Goal: Information Seeking & Learning: Learn about a topic

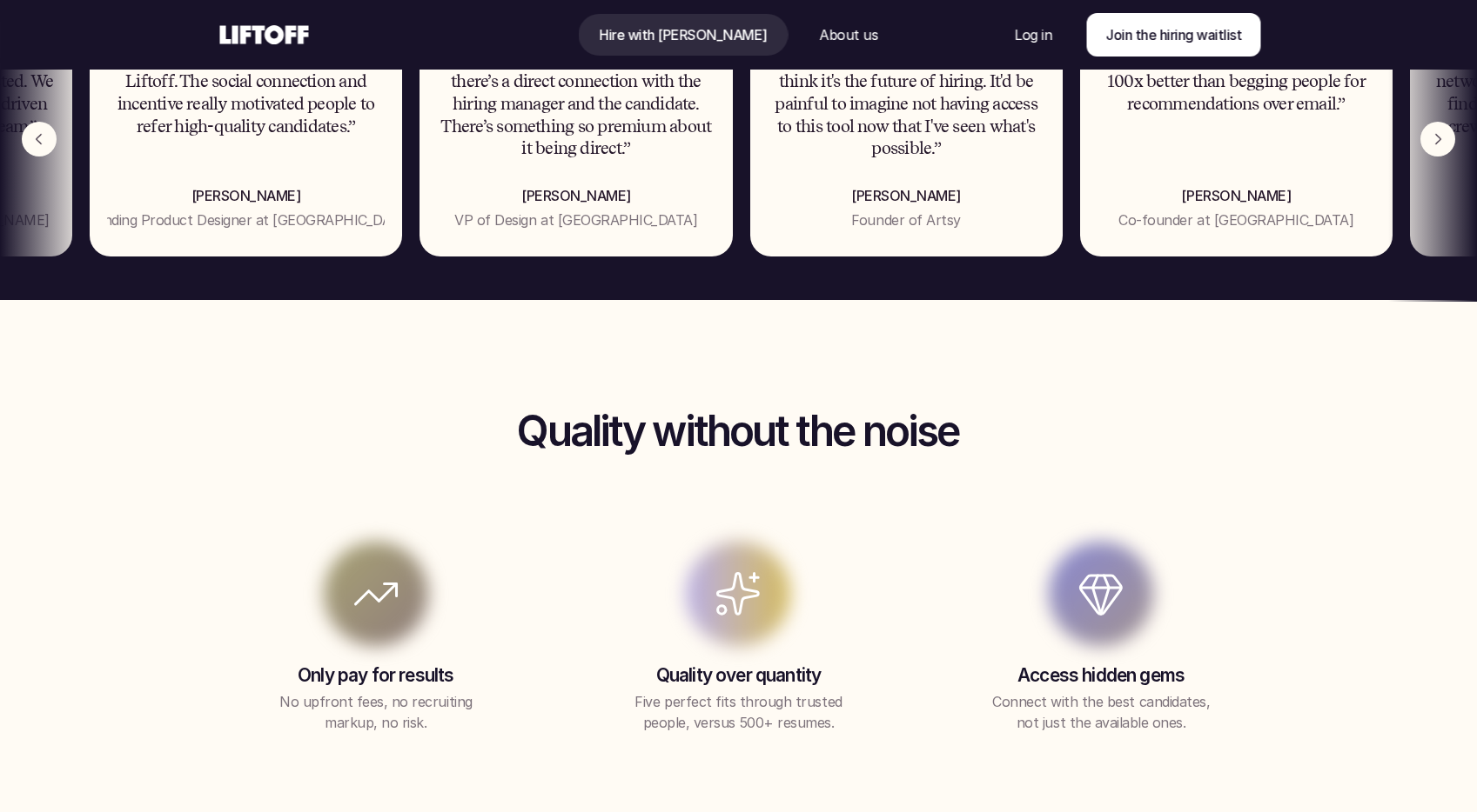
scroll to position [701, 0]
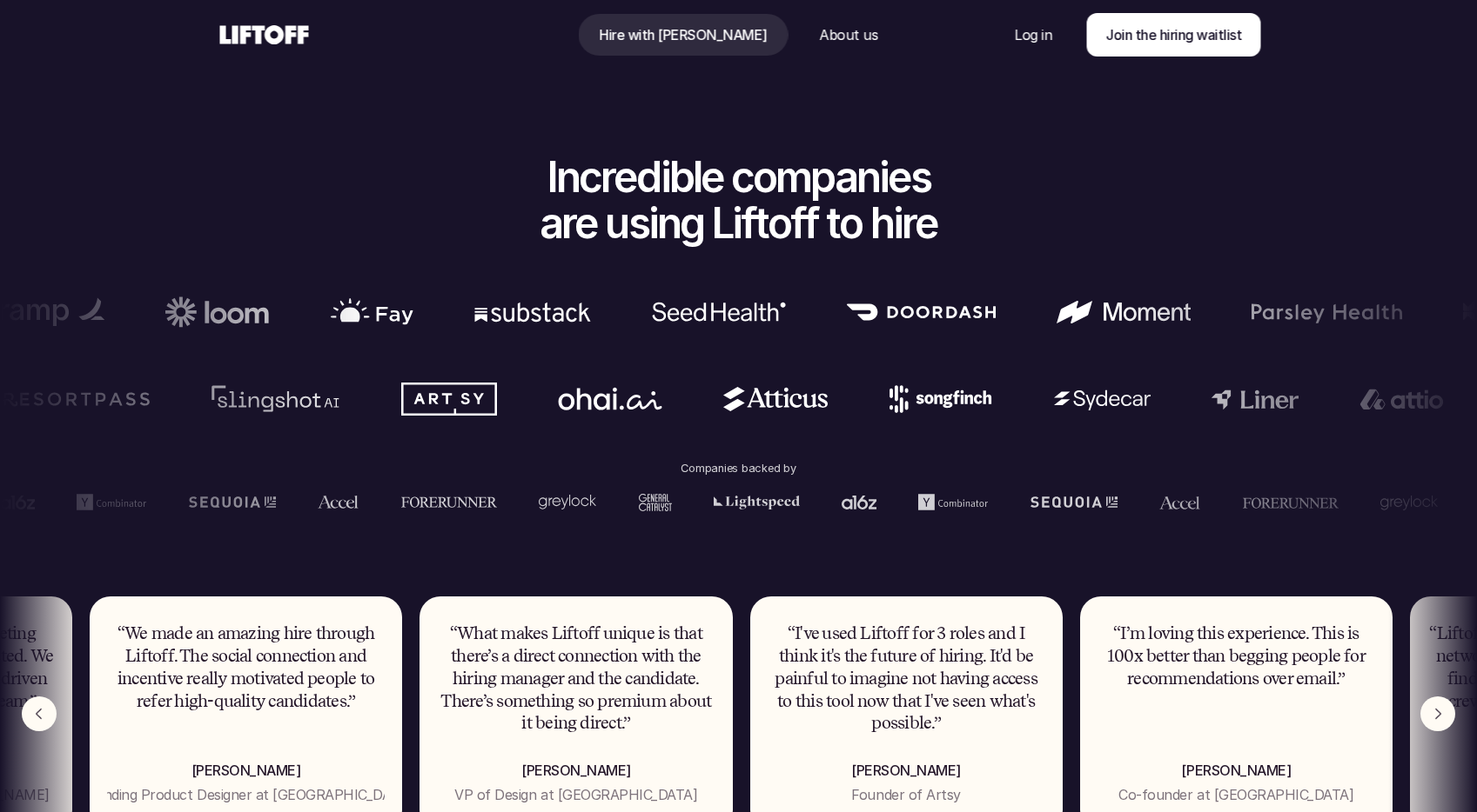
click at [230, 31] on icon at bounding box center [265, 34] width 96 height 27
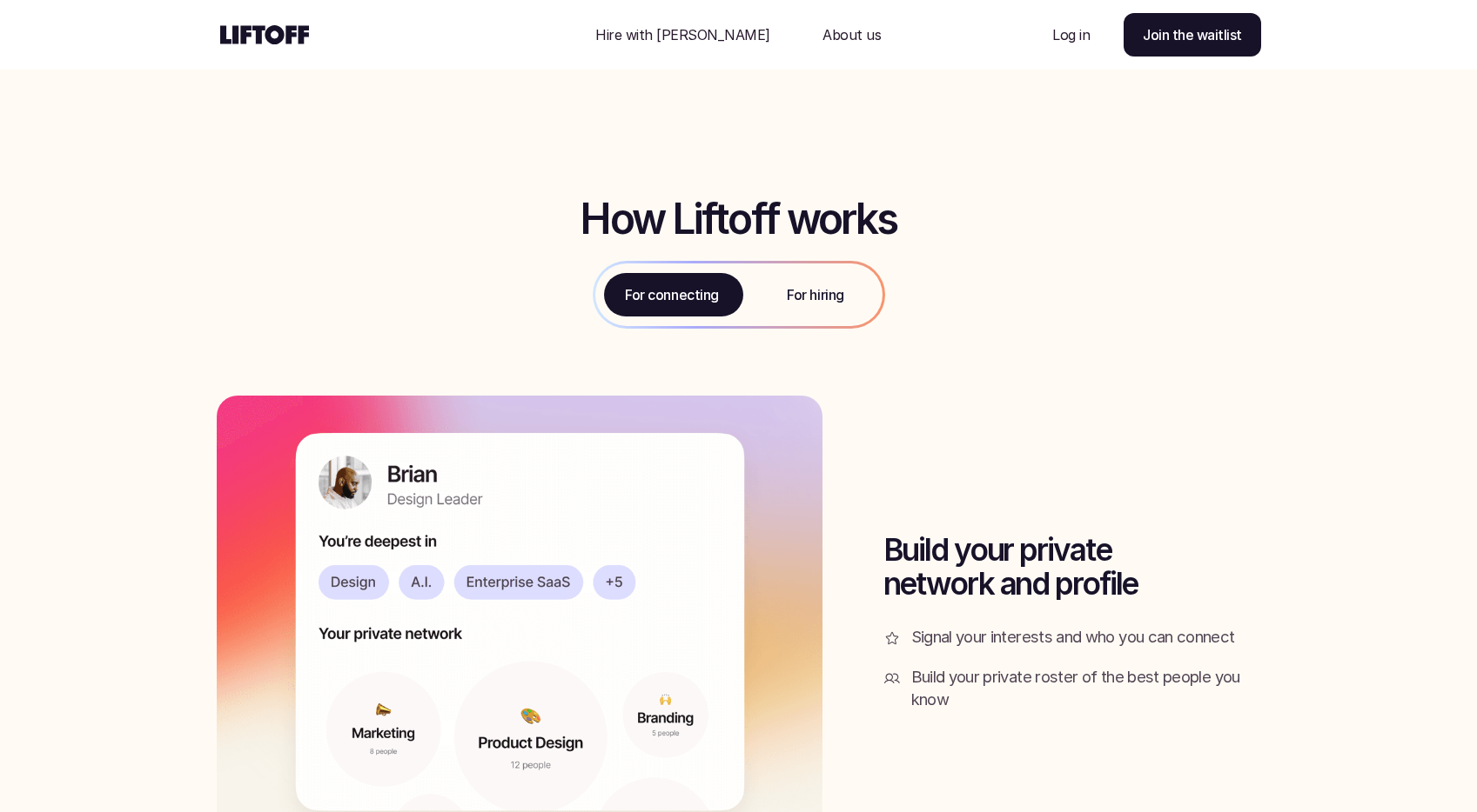
scroll to position [1859, 0]
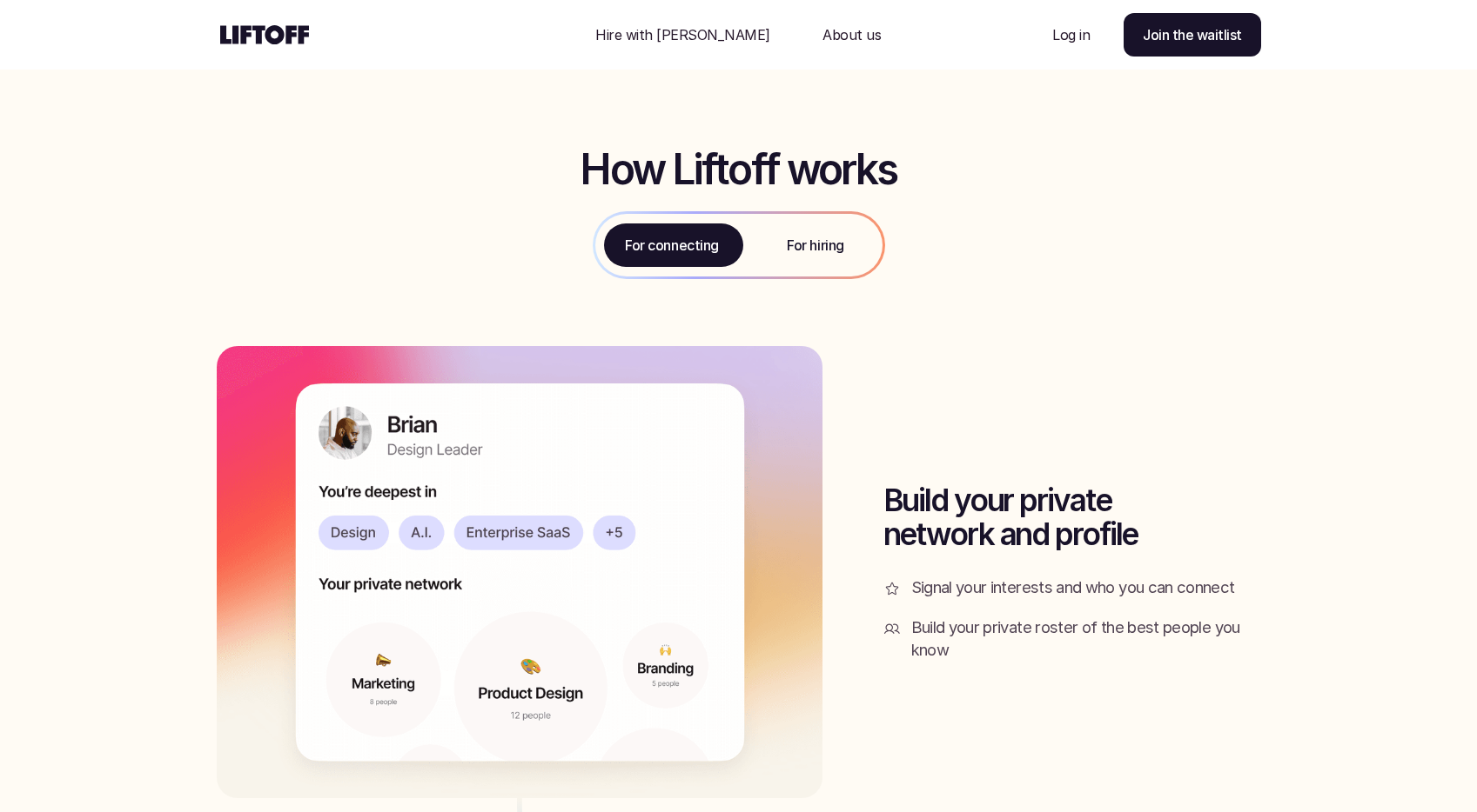
click at [841, 256] on div "For hiring" at bounding box center [816, 245] width 133 height 63
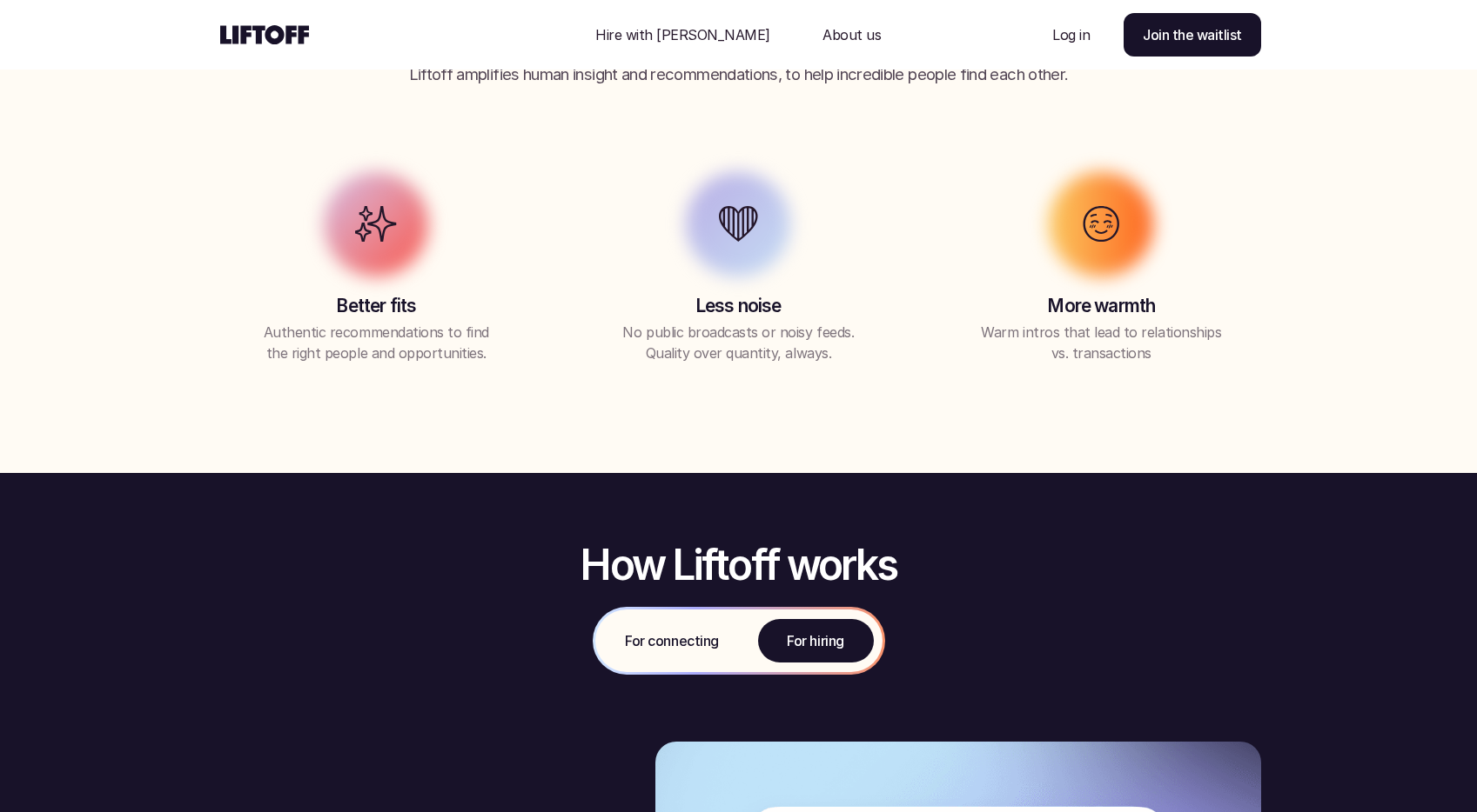
scroll to position [1492, 0]
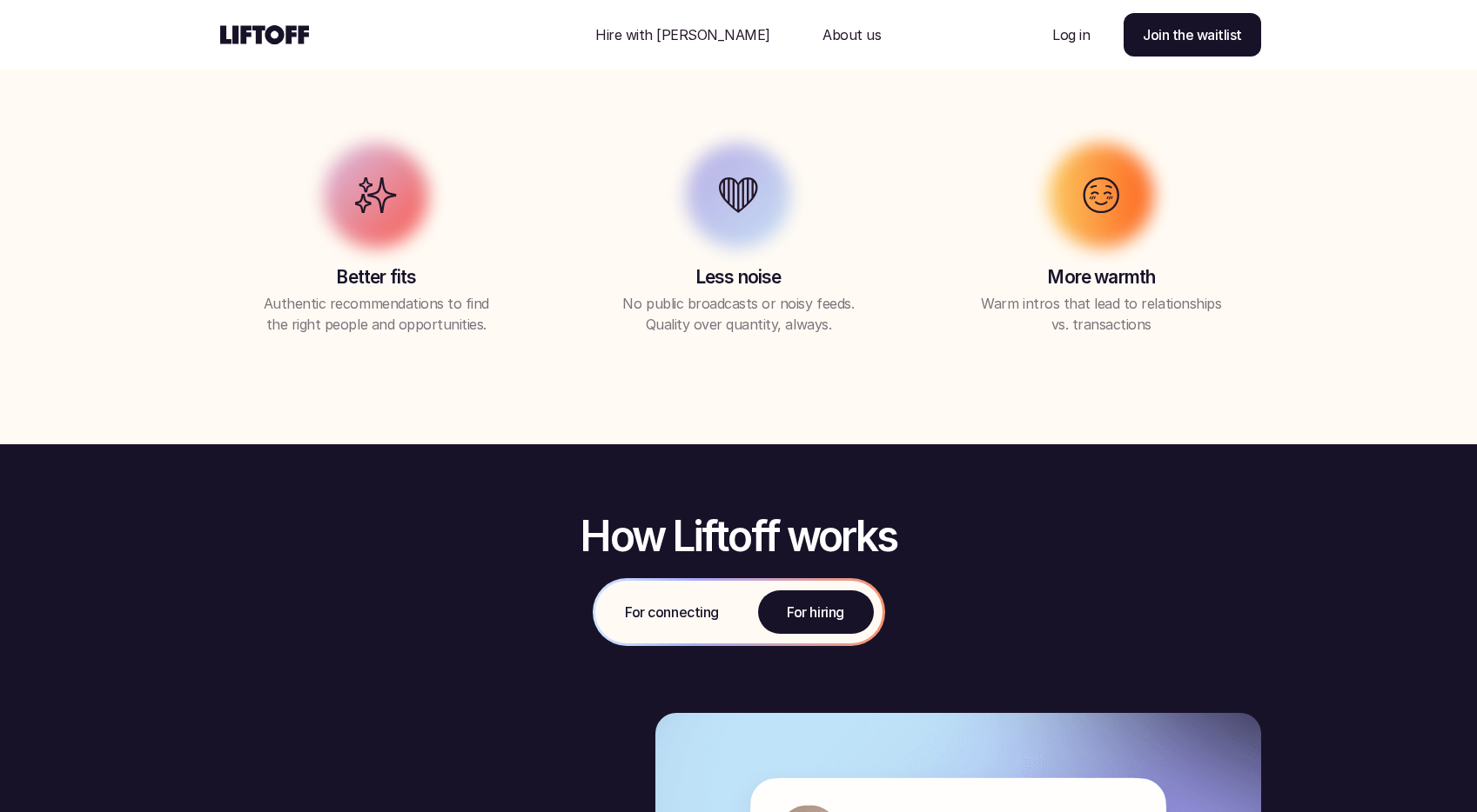
drag, startPoint x: 733, startPoint y: 626, endPoint x: 739, endPoint y: 616, distance: 11.7
click at [733, 626] on div "For connecting" at bounding box center [671, 612] width 154 height 63
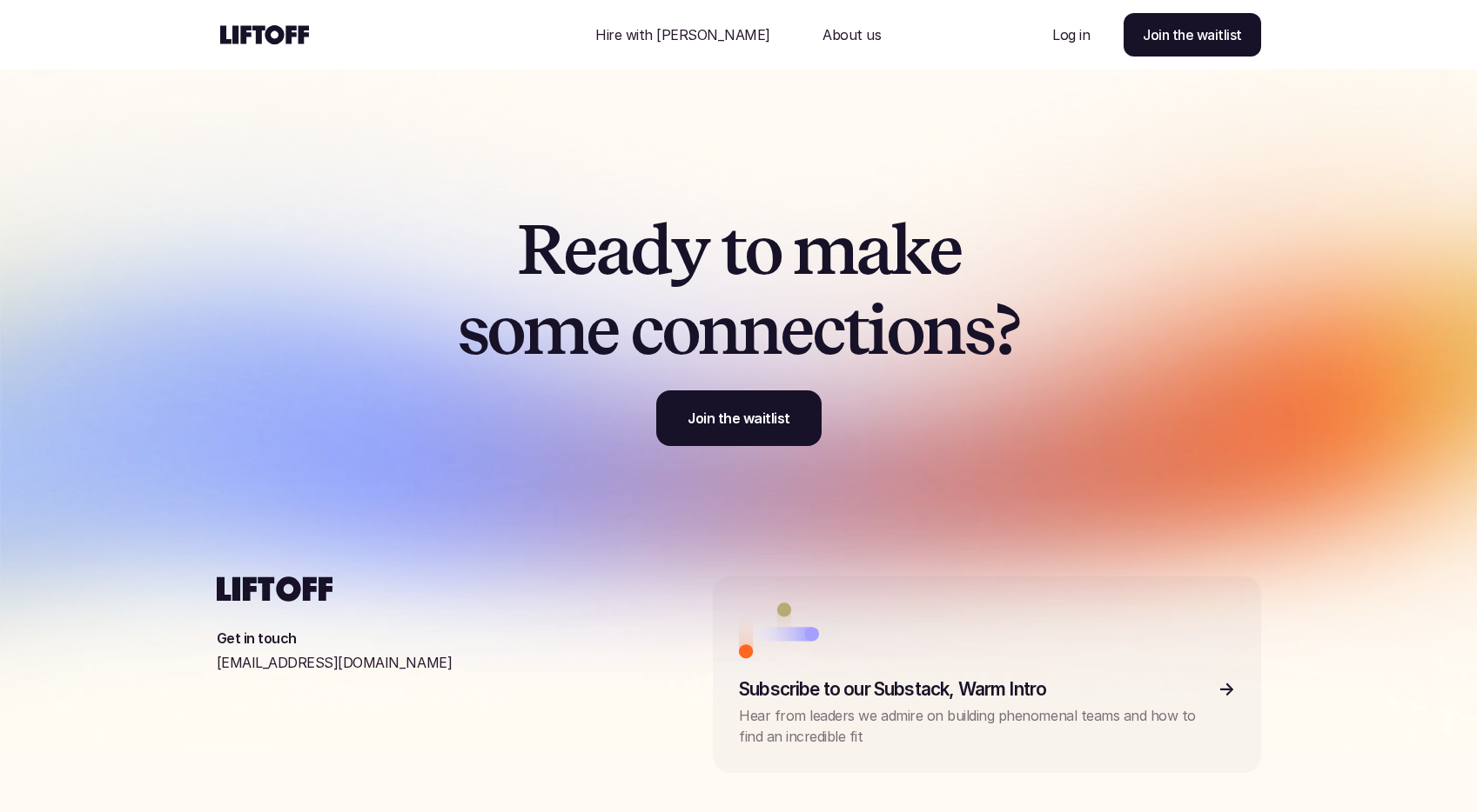
scroll to position [5564, 0]
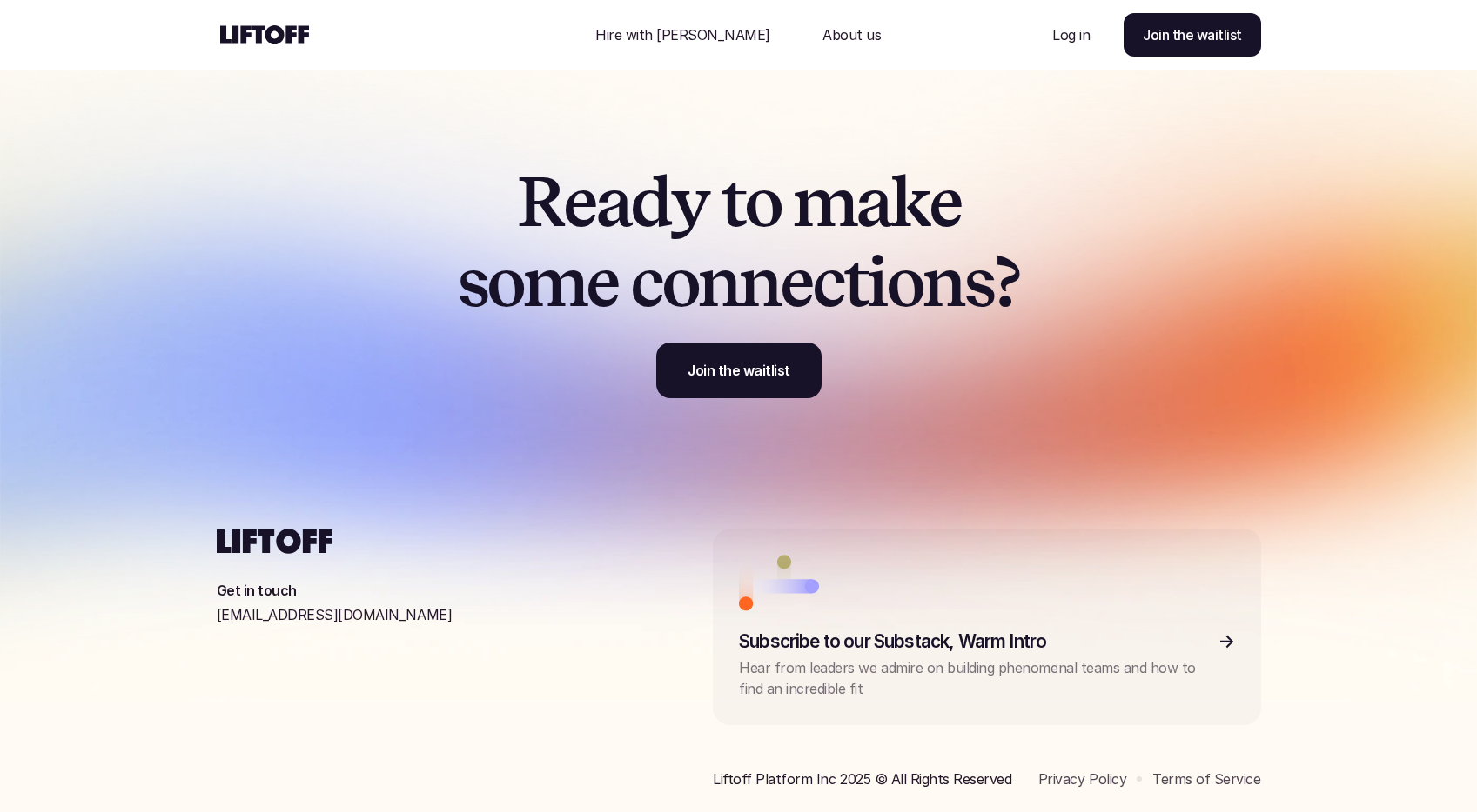
click at [673, 25] on p "Hire with Liftoff" at bounding box center [682, 34] width 175 height 21
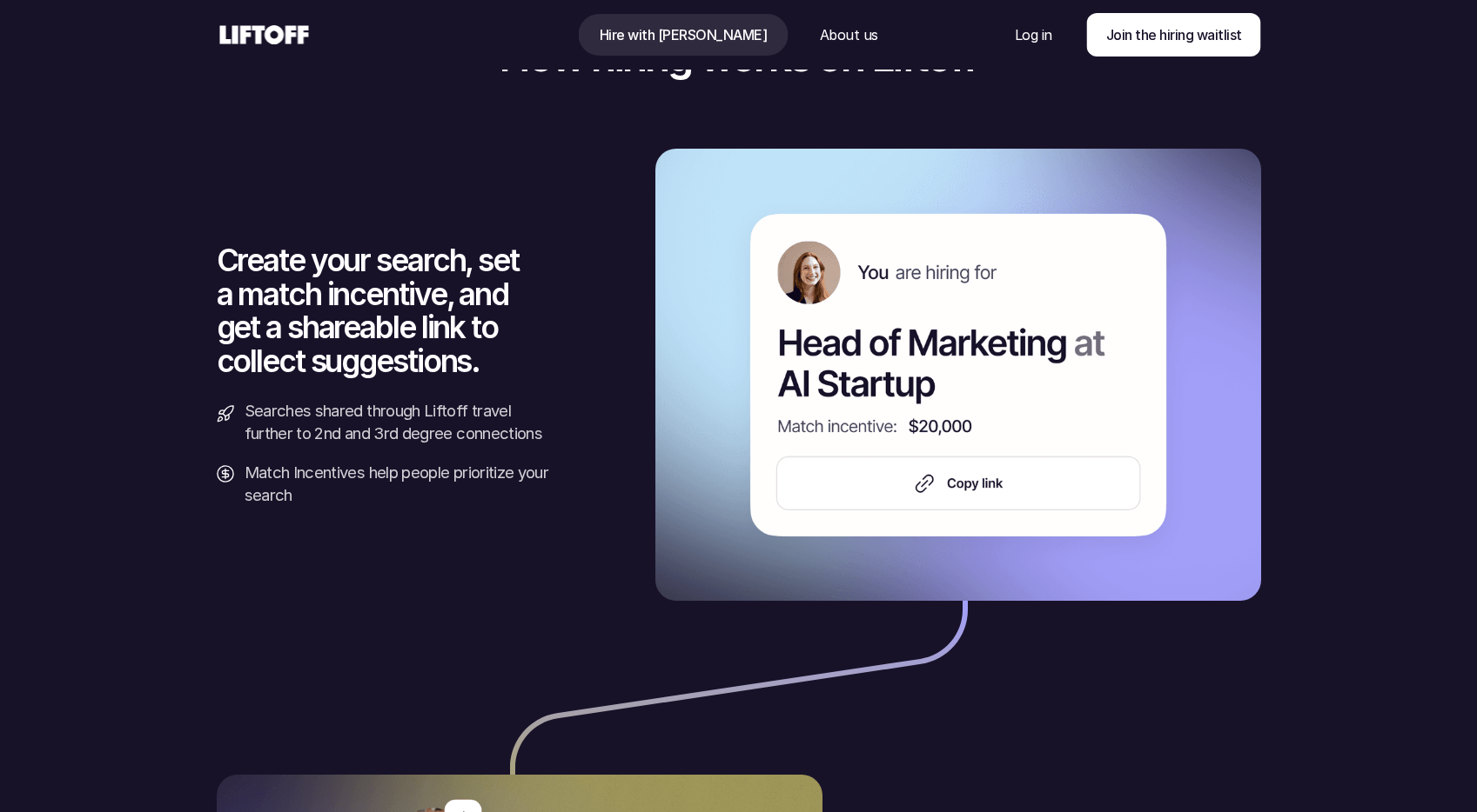
scroll to position [2155, 0]
click at [814, 45] on div "Nav Link" at bounding box center [848, 34] width 100 height 42
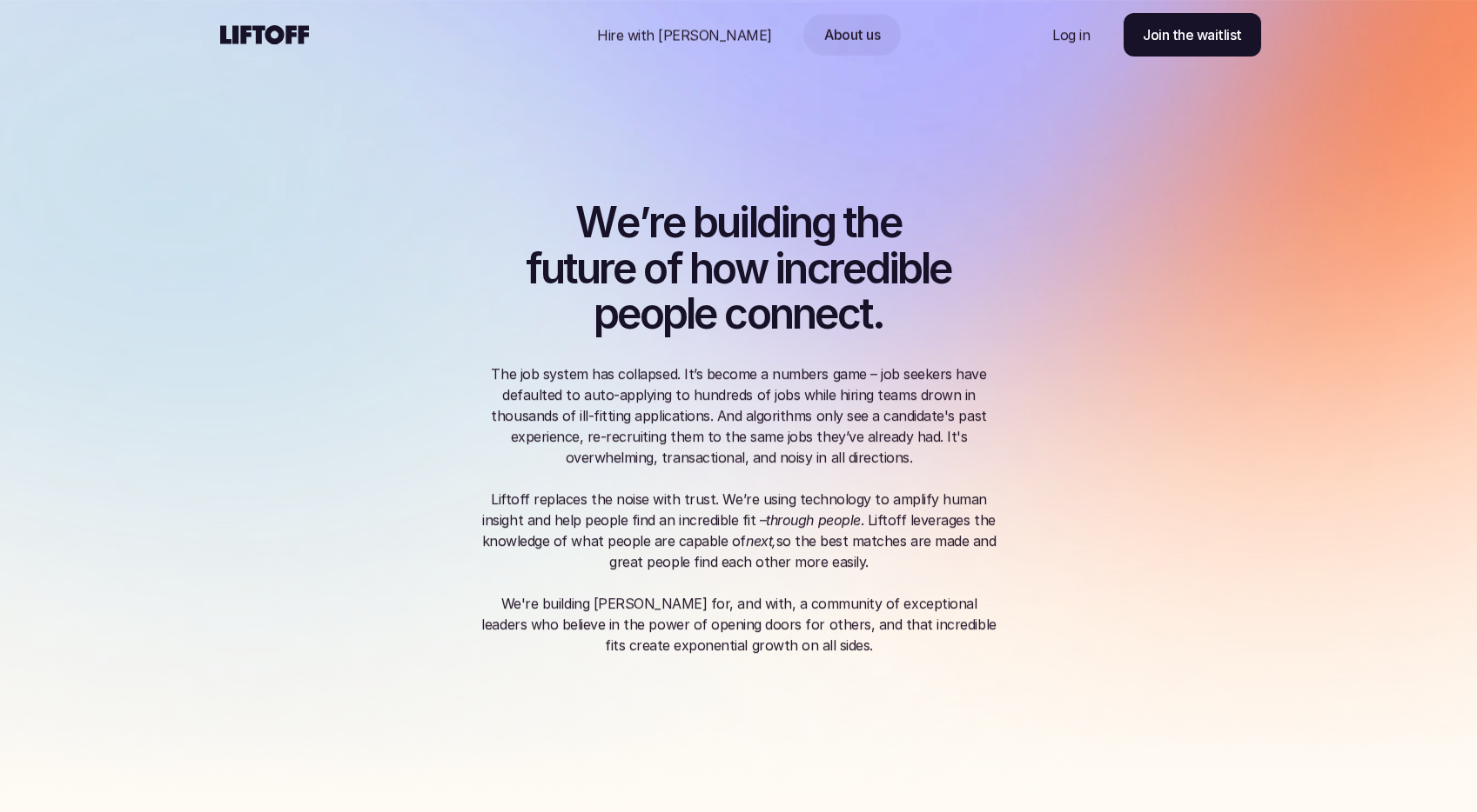
click at [717, 28] on p "Hire with Liftoff" at bounding box center [684, 34] width 175 height 21
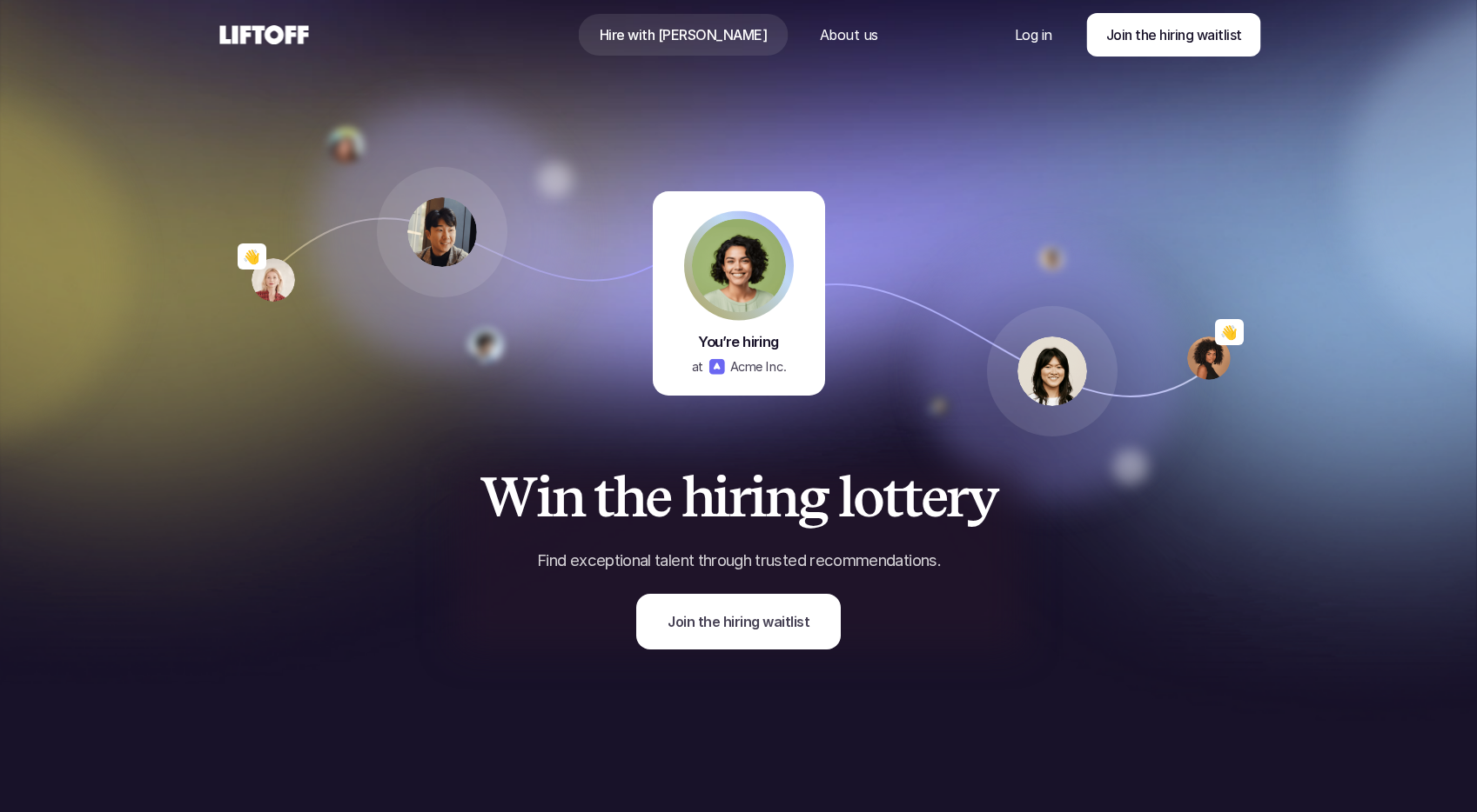
click at [295, 30] on icon at bounding box center [265, 34] width 96 height 27
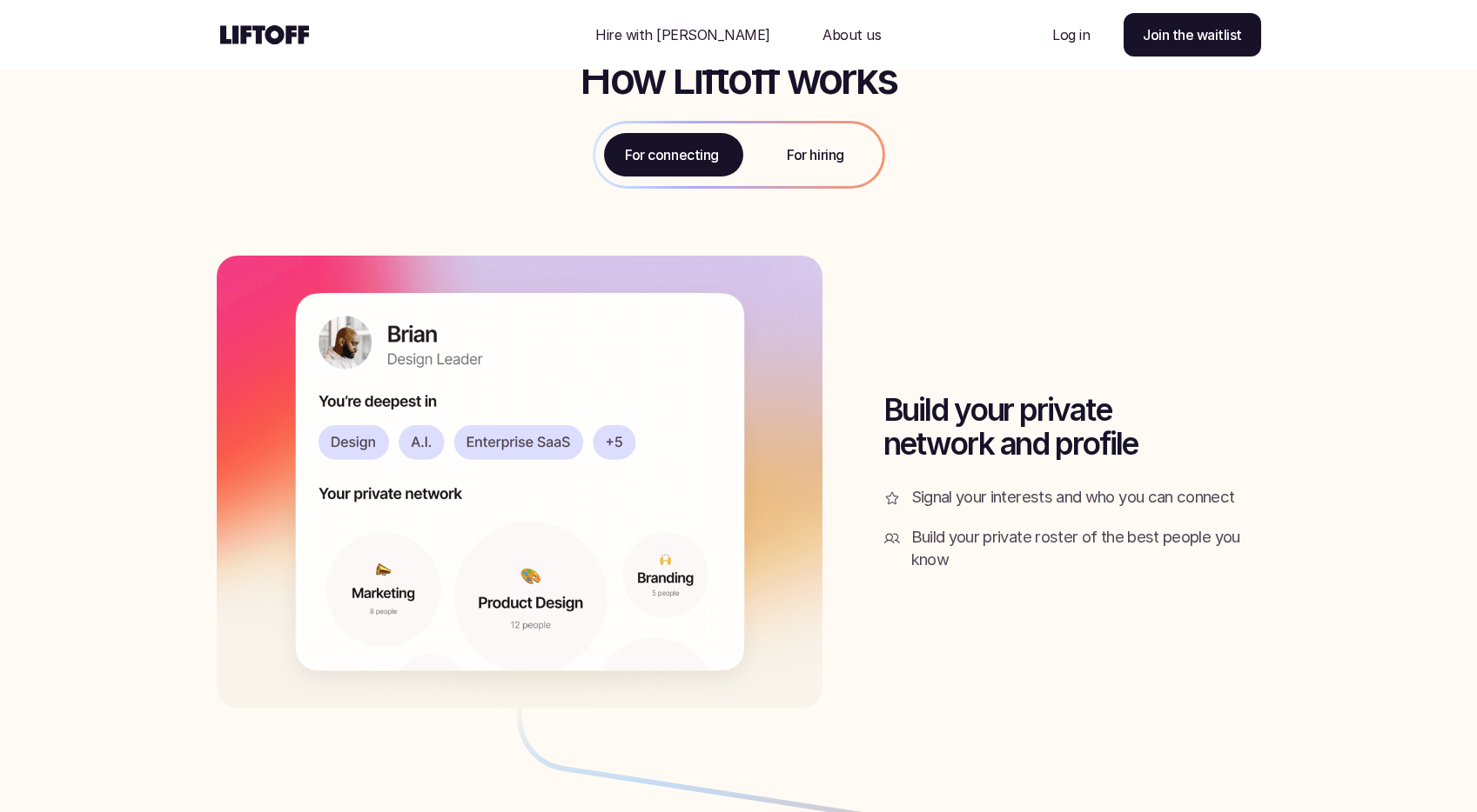
scroll to position [1899, 0]
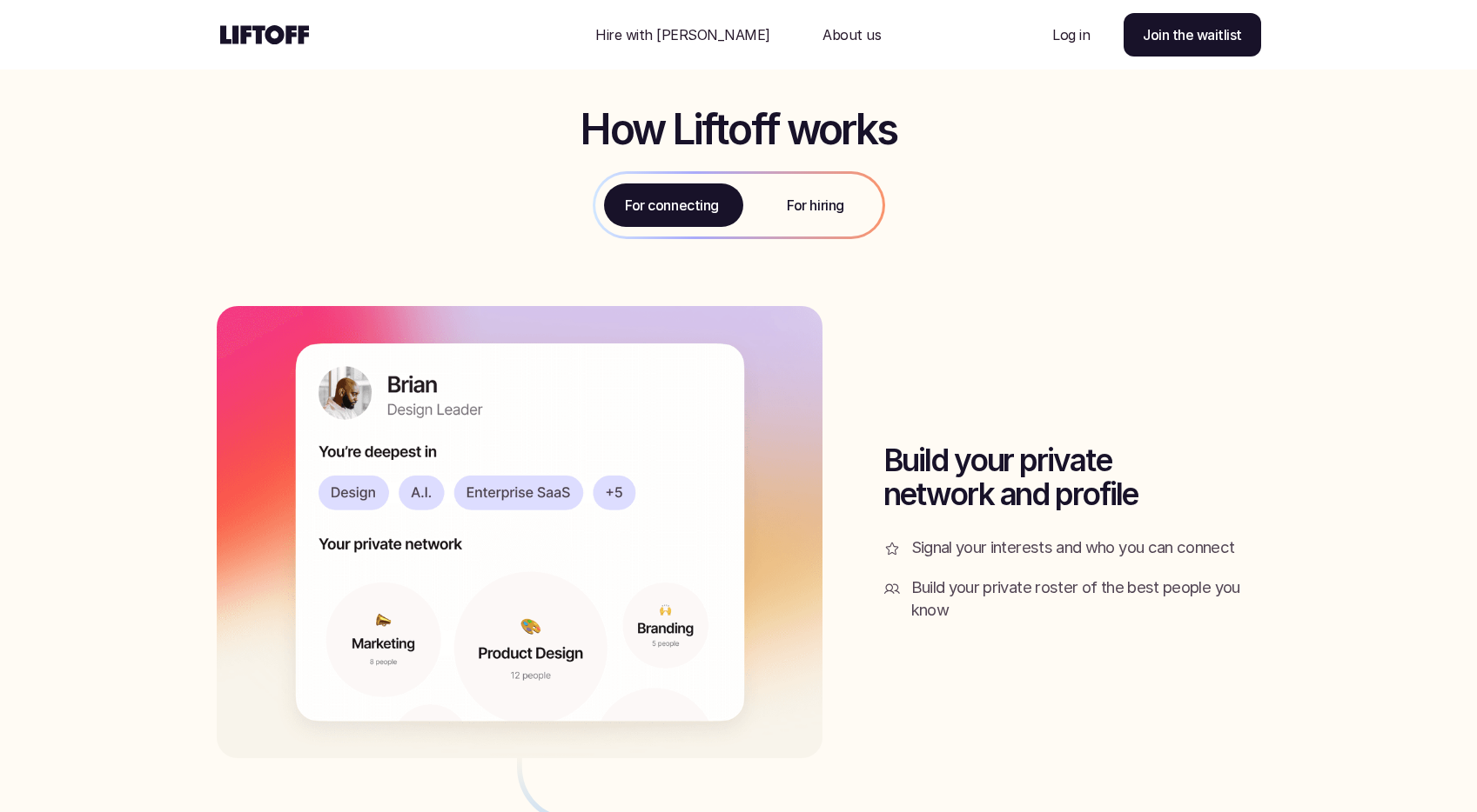
click at [797, 201] on p "For hiring" at bounding box center [815, 205] width 57 height 21
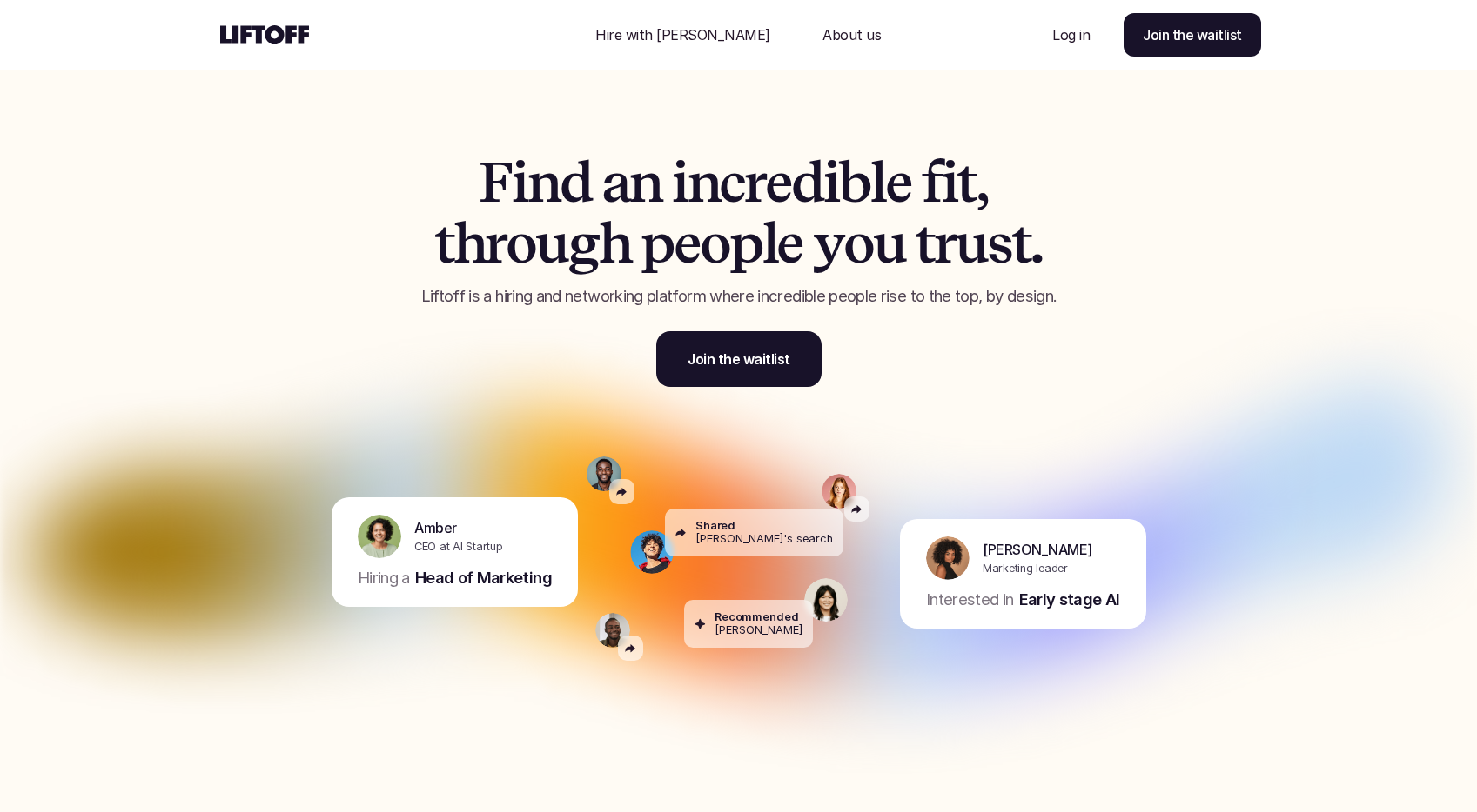
scroll to position [0, 0]
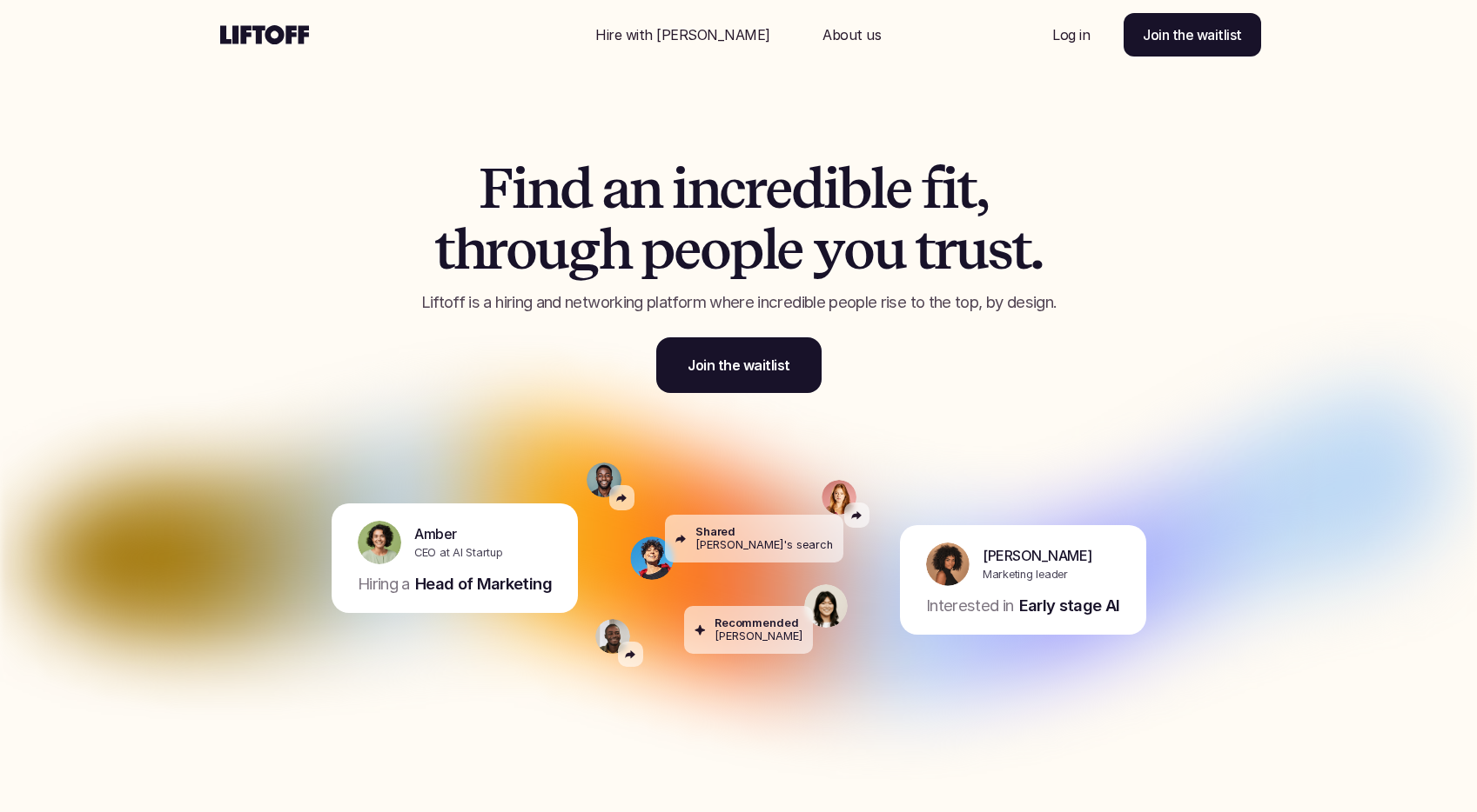
click at [822, 30] on p "About us" at bounding box center [852, 34] width 59 height 21
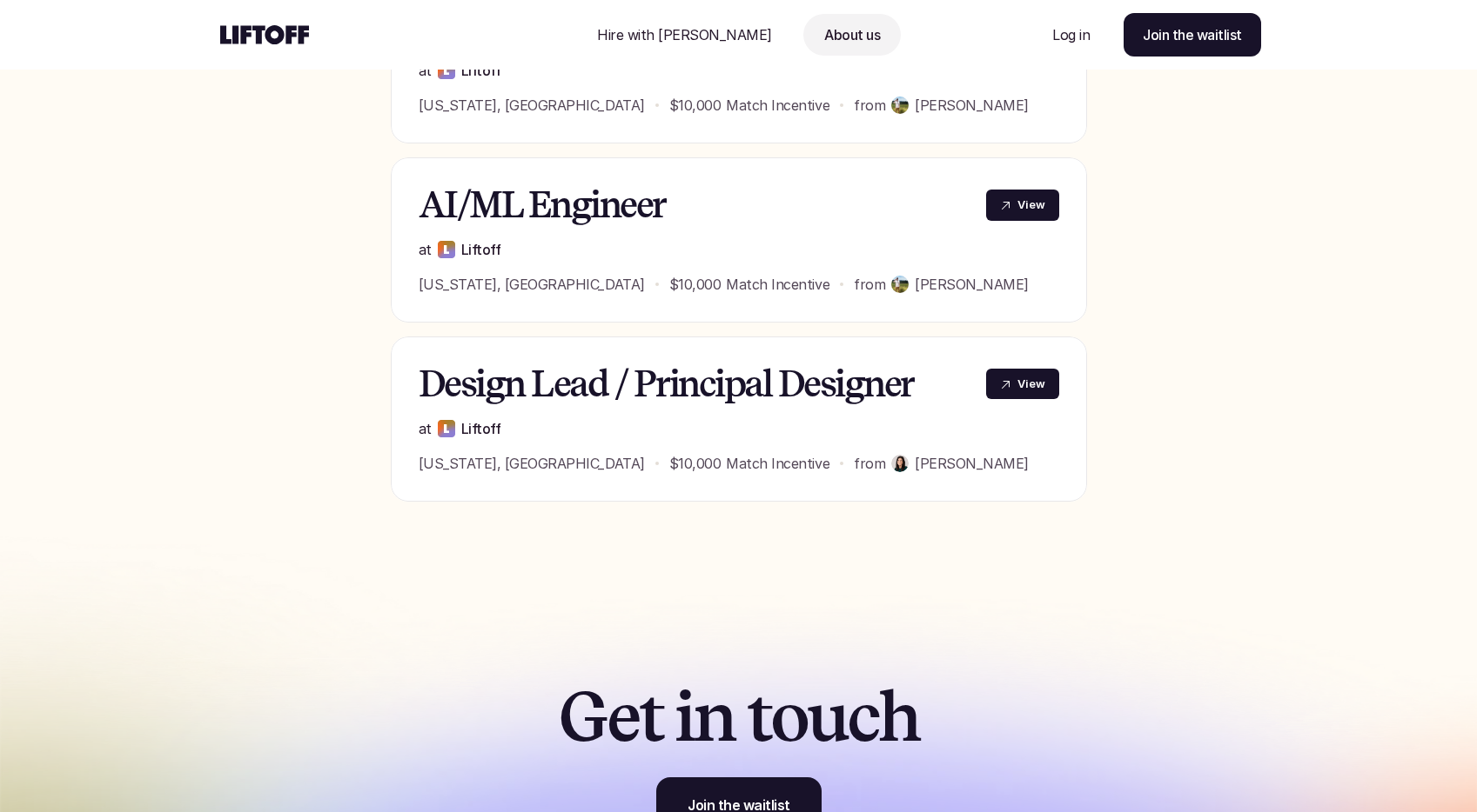
scroll to position [2126, 0]
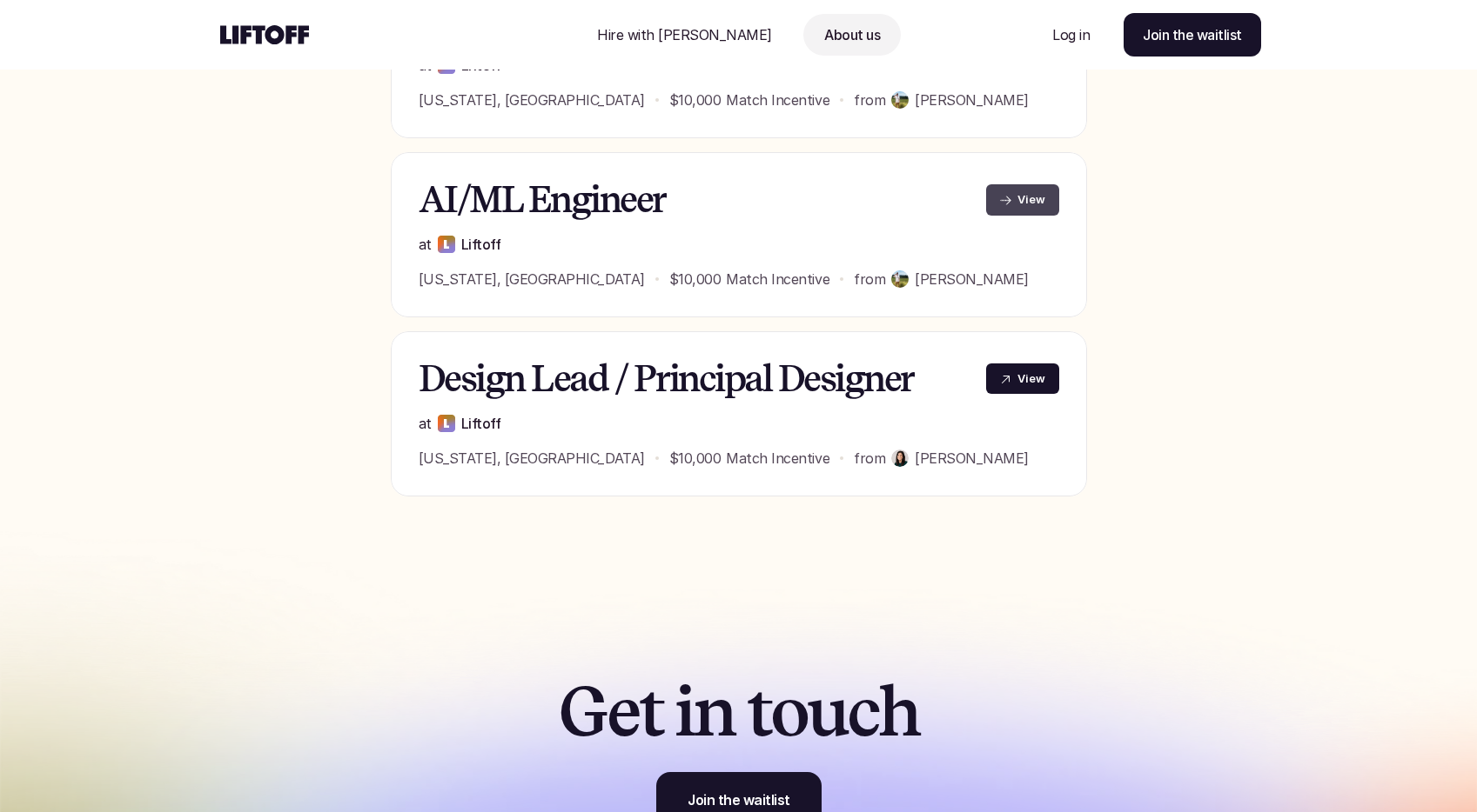
click at [1039, 191] on p "View" at bounding box center [1031, 199] width 27 height 17
click at [812, 380] on div "Design Lead / Principal Designer View at Liftoff New York, NY $10,000 Match Inc…" at bounding box center [739, 413] width 696 height 166
click at [1013, 363] on link "View" at bounding box center [1022, 378] width 74 height 30
click at [1037, 370] on p "View" at bounding box center [1031, 378] width 27 height 17
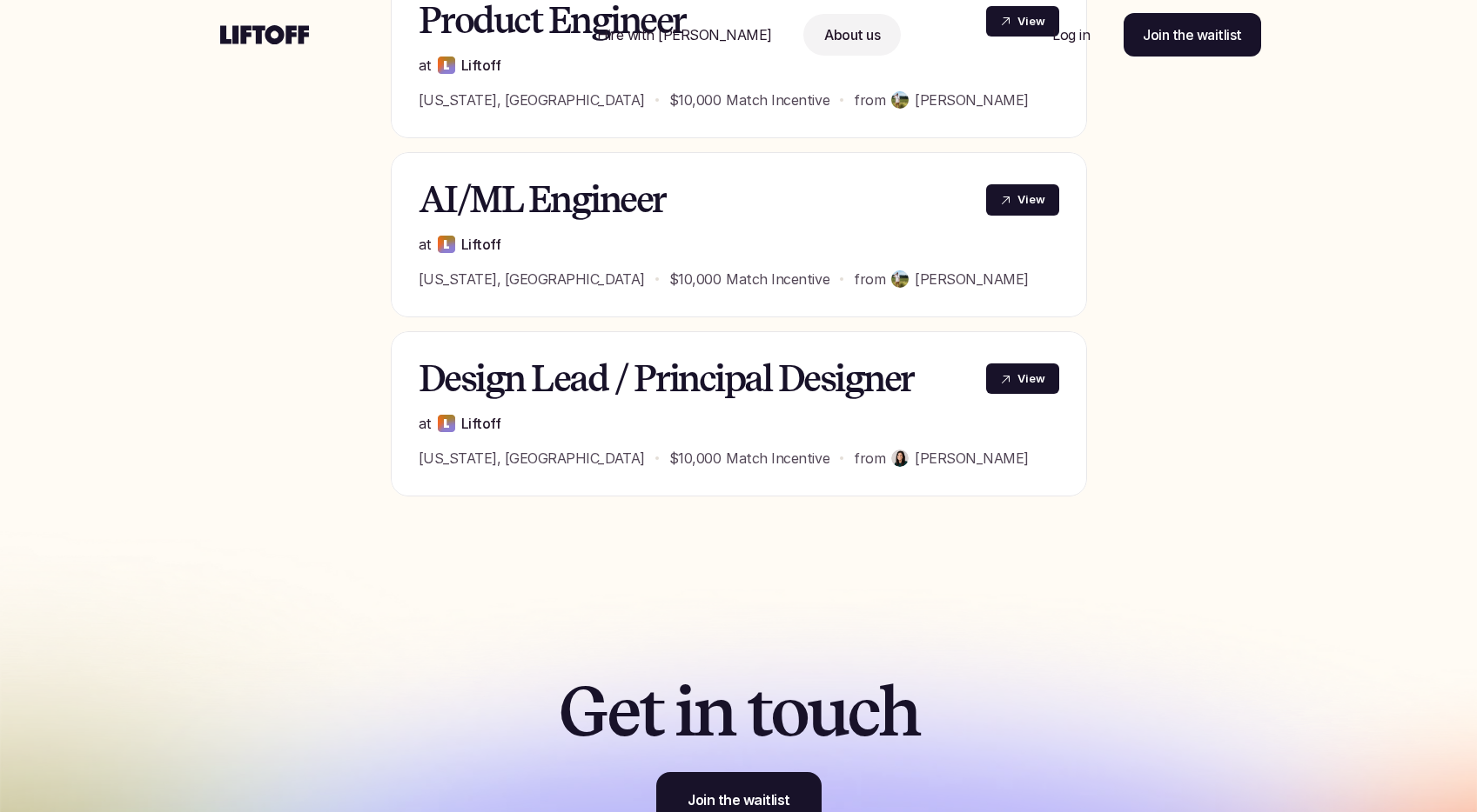
click at [1079, 42] on p "Log in" at bounding box center [1071, 34] width 37 height 21
